Goal: Check status: Check status

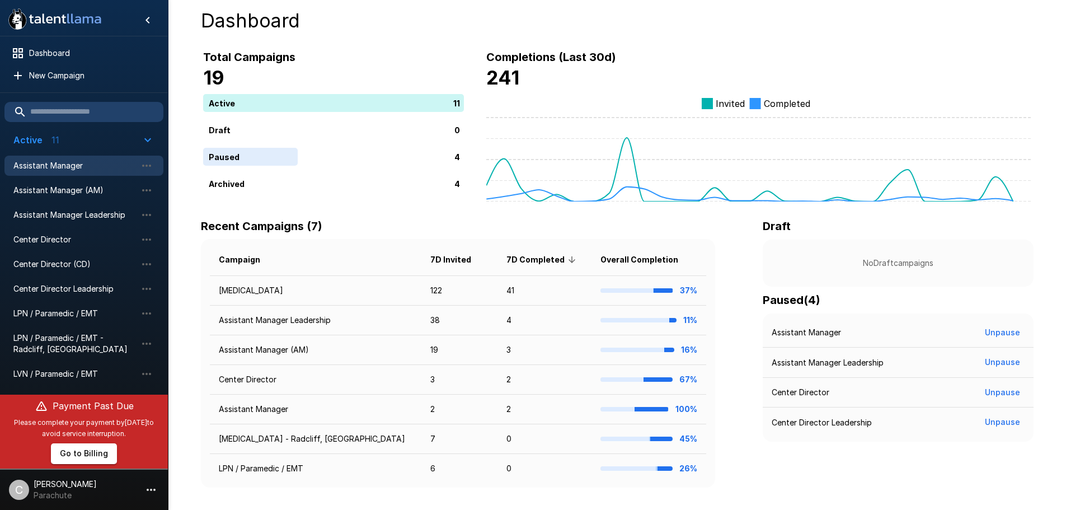
click at [74, 170] on span "Assistant Manager" at bounding box center [74, 165] width 123 height 11
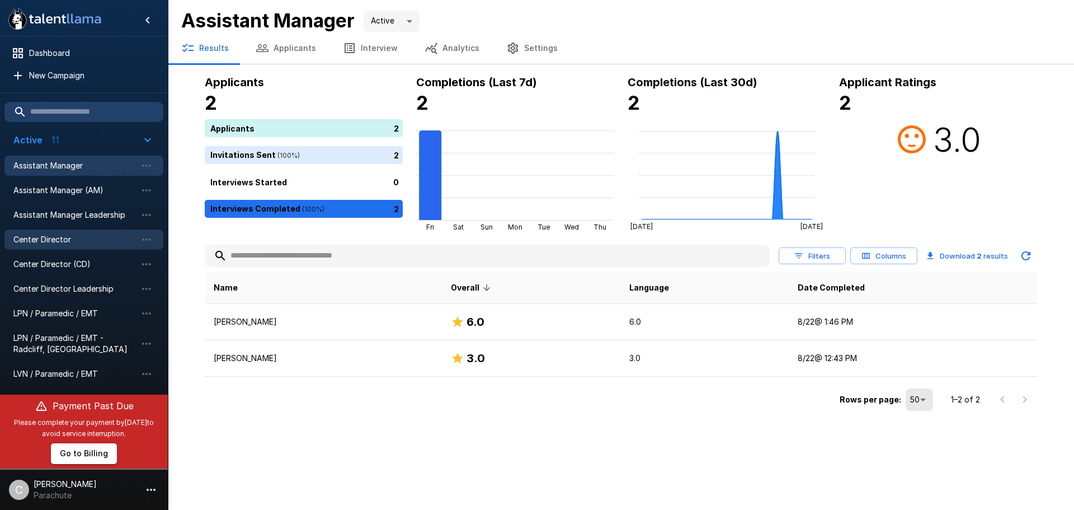
click at [62, 242] on span "Center Director" at bounding box center [74, 239] width 123 height 11
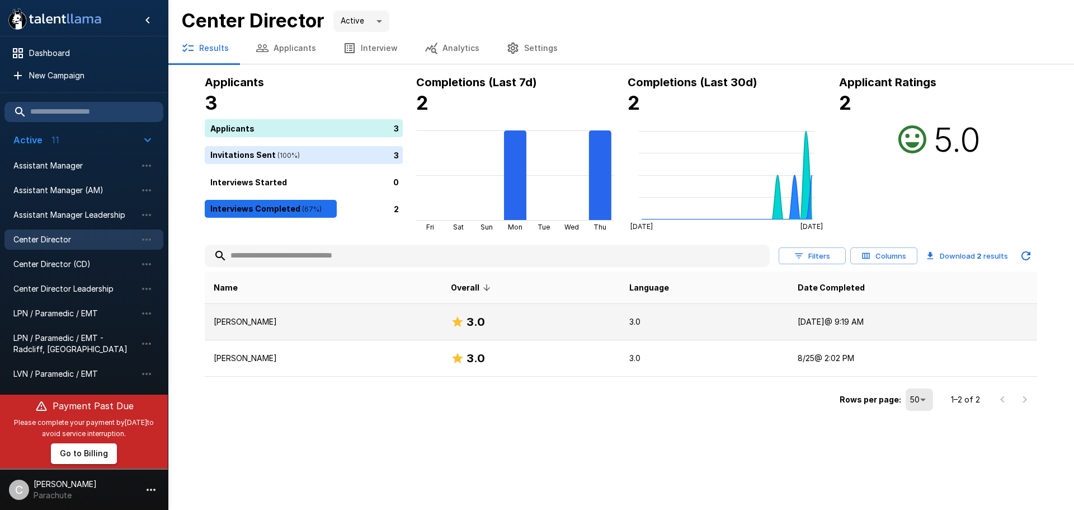
click at [265, 327] on p "[PERSON_NAME]" at bounding box center [323, 321] width 219 height 11
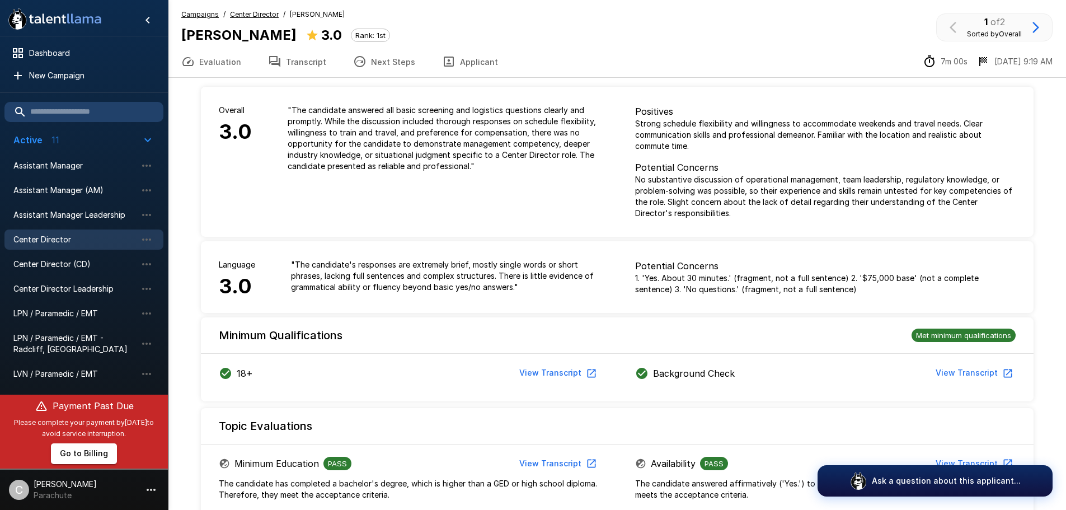
click at [298, 54] on button "Transcript" at bounding box center [297, 61] width 85 height 31
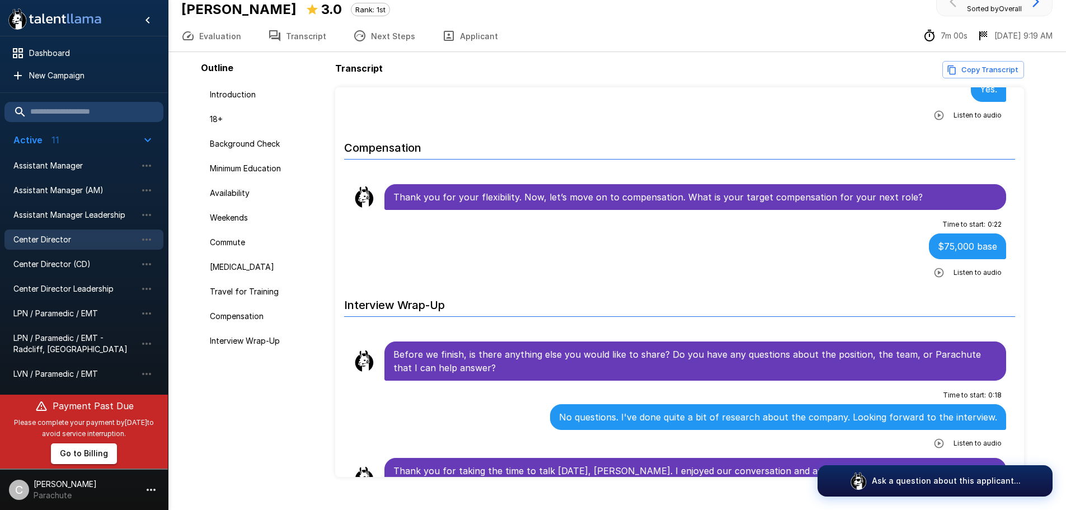
scroll to position [46, 0]
